Goal: Task Accomplishment & Management: Manage account settings

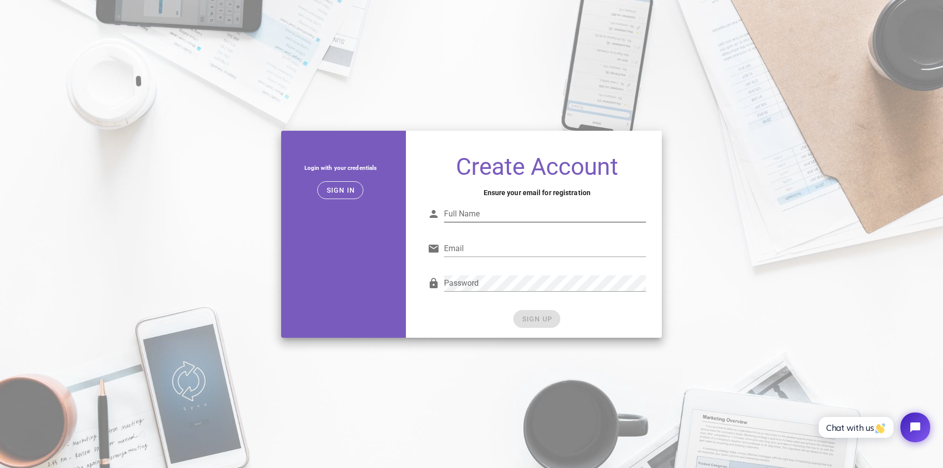
click at [488, 225] on div "Full Name" at bounding box center [545, 219] width 202 height 27
click at [486, 212] on input "Full Name" at bounding box center [545, 214] width 202 height 16
type input "[PERSON_NAME]"
type input "[EMAIL_ADDRESS][DOMAIN_NAME]"
click at [539, 320] on span "SIGN UP" at bounding box center [536, 319] width 31 height 8
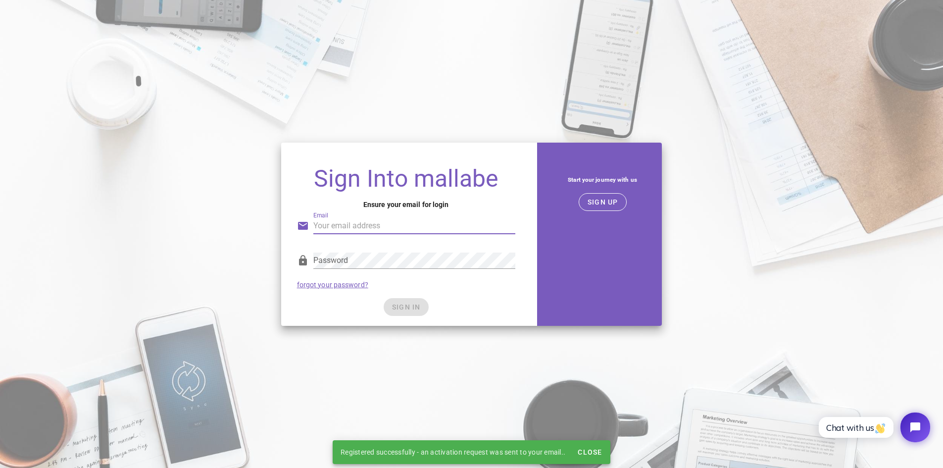
click at [344, 223] on input "Email" at bounding box center [414, 226] width 202 height 16
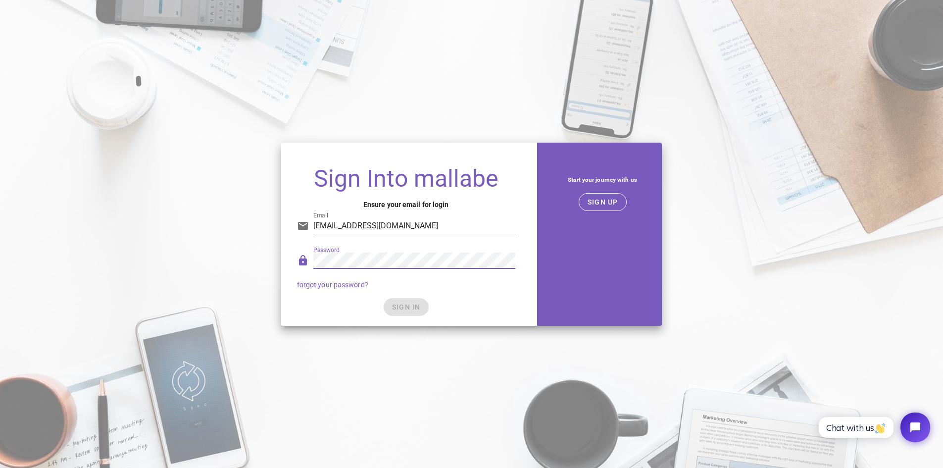
type input "[EMAIL_ADDRESS][DOMAIN_NAME]"
click at [401, 314] on button "SIGN IN" at bounding box center [406, 307] width 45 height 18
click at [402, 306] on span "SIGN IN" at bounding box center [406, 307] width 29 height 8
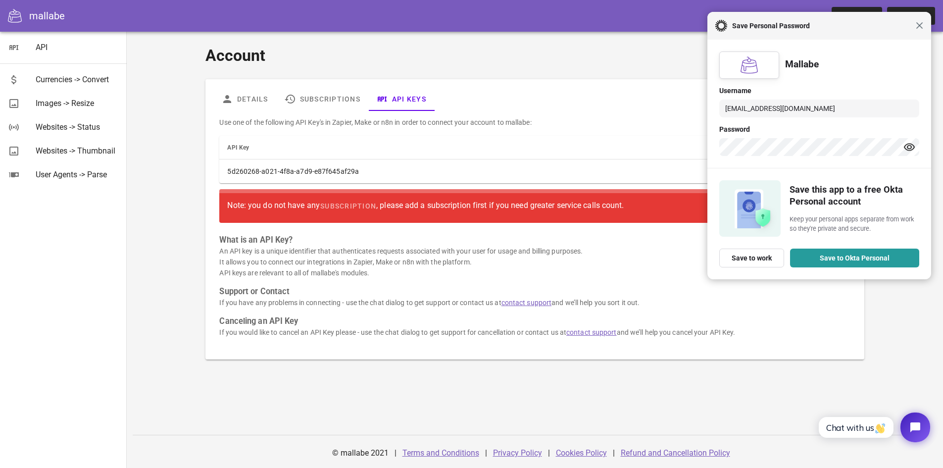
click at [919, 24] on span "Close" at bounding box center [919, 25] width 7 height 7
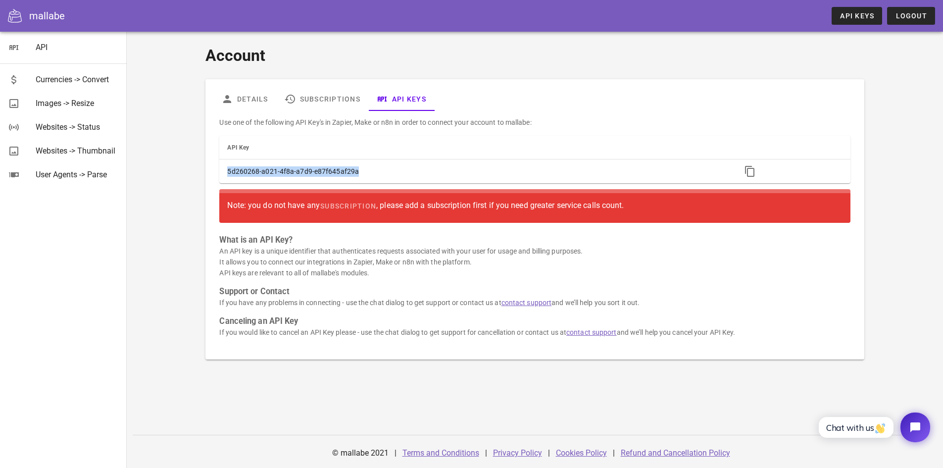
drag, startPoint x: 367, startPoint y: 174, endPoint x: 199, endPoint y: 172, distance: 167.8
click at [199, 172] on div "Account Details Subscriptions API Keys Use one of the following API Key's in Za…" at bounding box center [535, 202] width 804 height 328
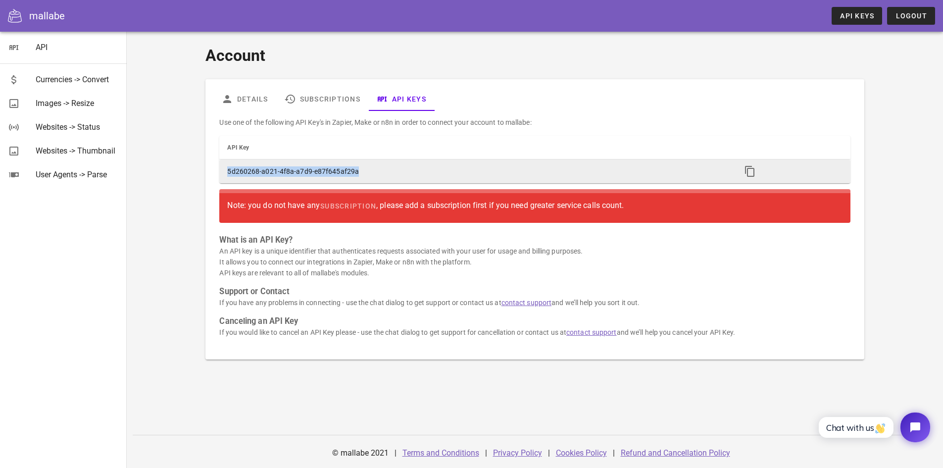
copy table "API Key 5d260268-a021-4f8a-a7d9-e87f645af29a"
